Goal: Information Seeking & Learning: Find specific fact

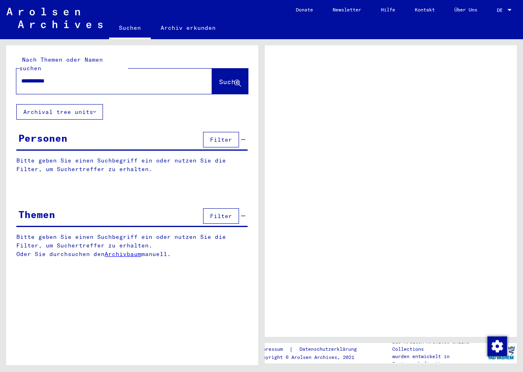
type input "**********"
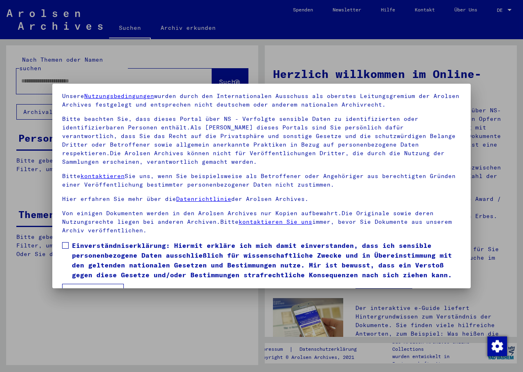
scroll to position [49, 0]
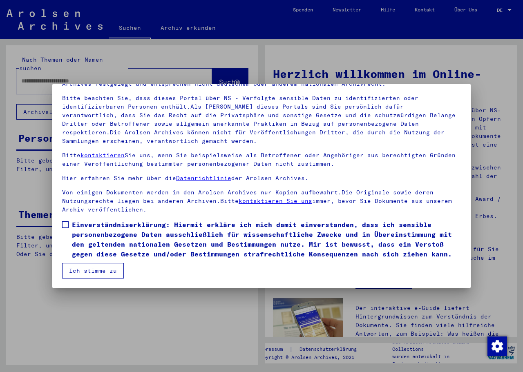
click at [63, 222] on span at bounding box center [65, 224] width 7 height 7
click at [80, 274] on button "Ich stimme zu" at bounding box center [93, 271] width 62 height 16
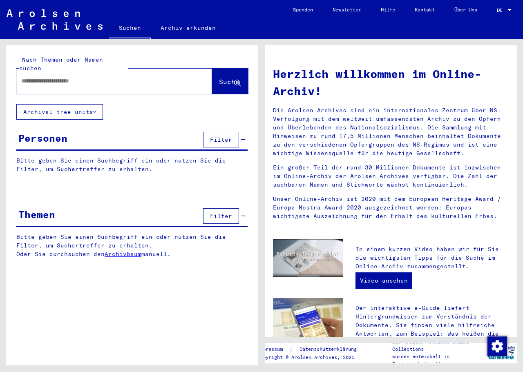
click at [39, 77] on input "text" at bounding box center [104, 81] width 166 height 9
type input "**********"
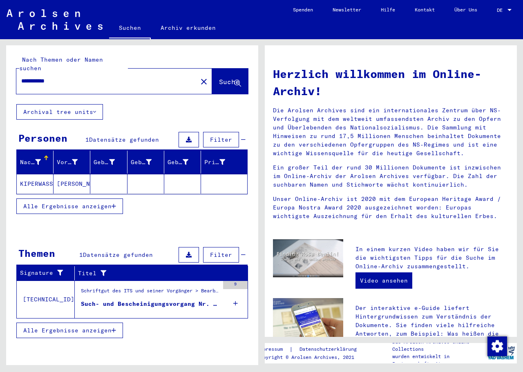
click at [134, 287] on div "Schriftgut des ITS und seiner Vorgänger > Bearbeitung von Anfragen > Fallbezoge…" at bounding box center [150, 292] width 138 height 11
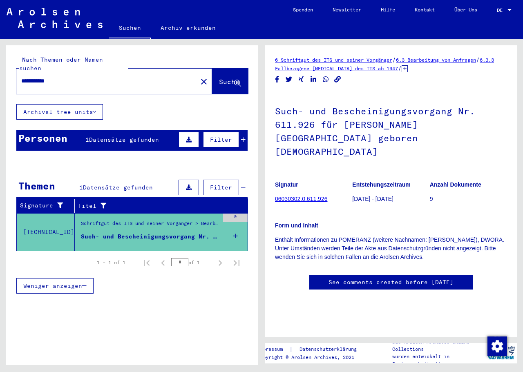
click at [86, 136] on div "Personen 1 Datensätze gefunden Filter" at bounding box center [131, 140] width 231 height 21
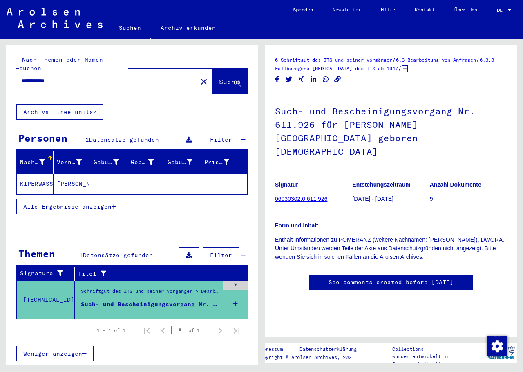
click at [49, 175] on mat-cell "KIPERWASSER" at bounding box center [35, 184] width 37 height 20
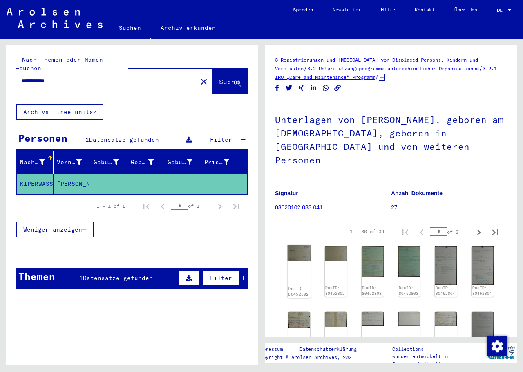
click at [301, 245] on img at bounding box center [299, 253] width 23 height 16
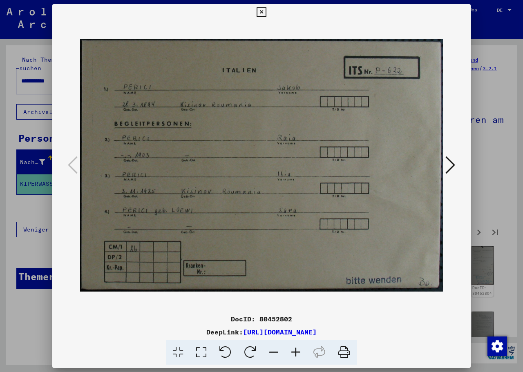
click at [453, 164] on icon at bounding box center [450, 165] width 10 height 20
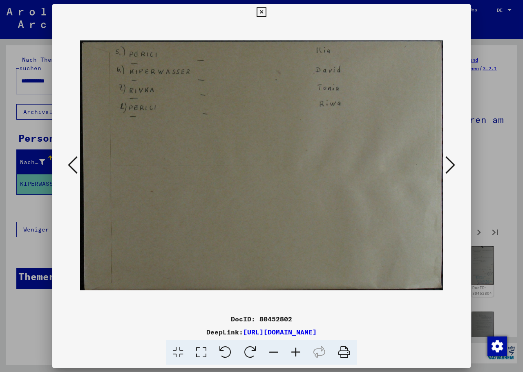
click at [453, 164] on icon at bounding box center [450, 165] width 10 height 20
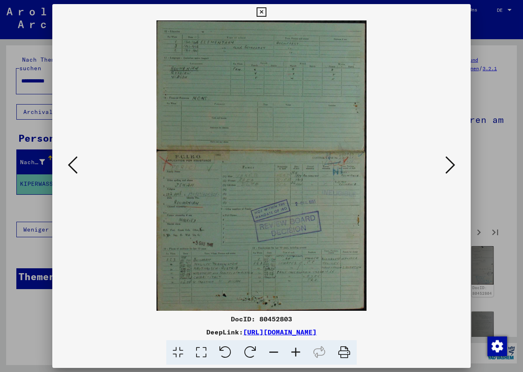
click at [453, 164] on icon at bounding box center [450, 165] width 10 height 20
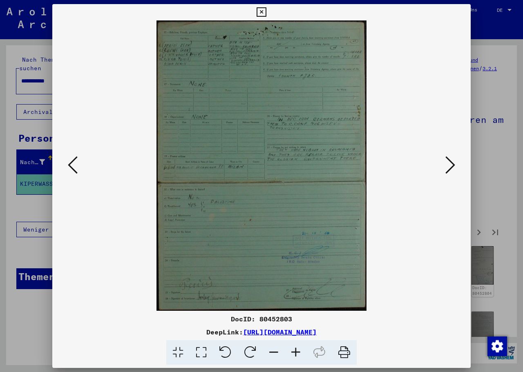
click at [453, 164] on icon at bounding box center [450, 165] width 10 height 20
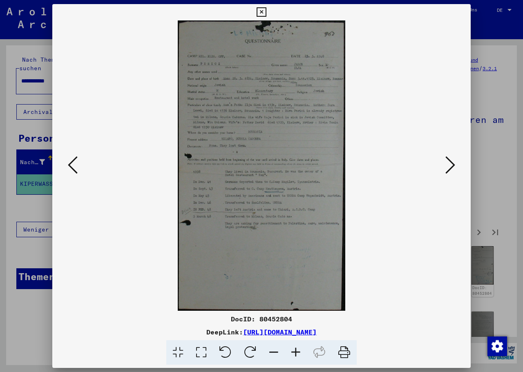
click at [452, 164] on icon at bounding box center [450, 165] width 10 height 20
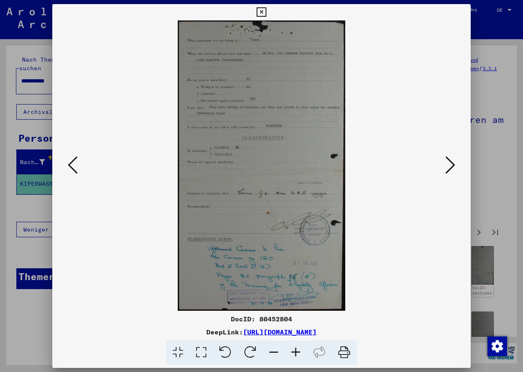
click at [76, 163] on icon at bounding box center [73, 165] width 10 height 20
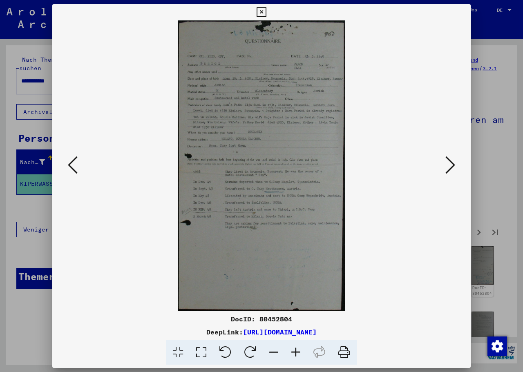
click at [266, 13] on icon at bounding box center [261, 12] width 9 height 10
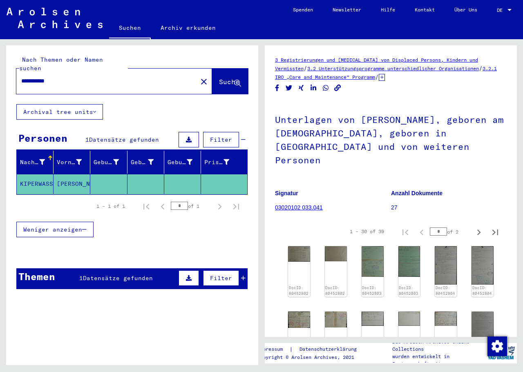
click at [181, 229] on div "Weniger anzeigen" at bounding box center [131, 230] width 231 height 24
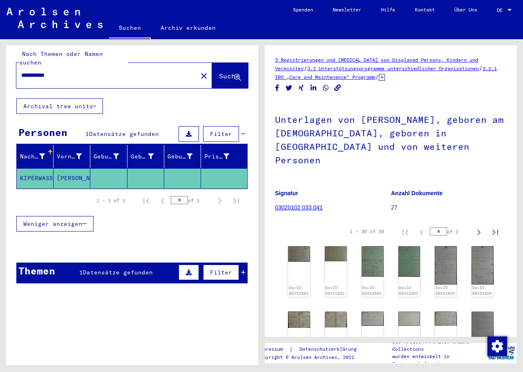
scroll to position [9, 0]
